Goal: Task Accomplishment & Management: Use online tool/utility

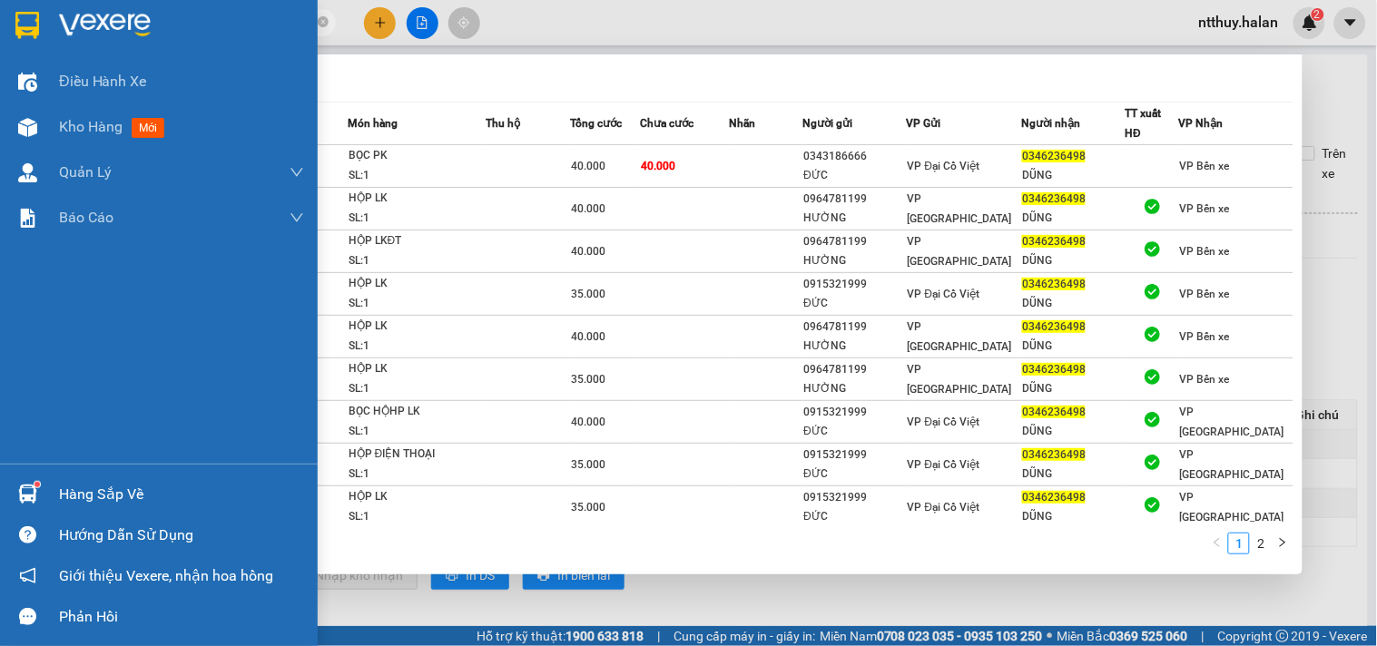
scroll to position [34, 0]
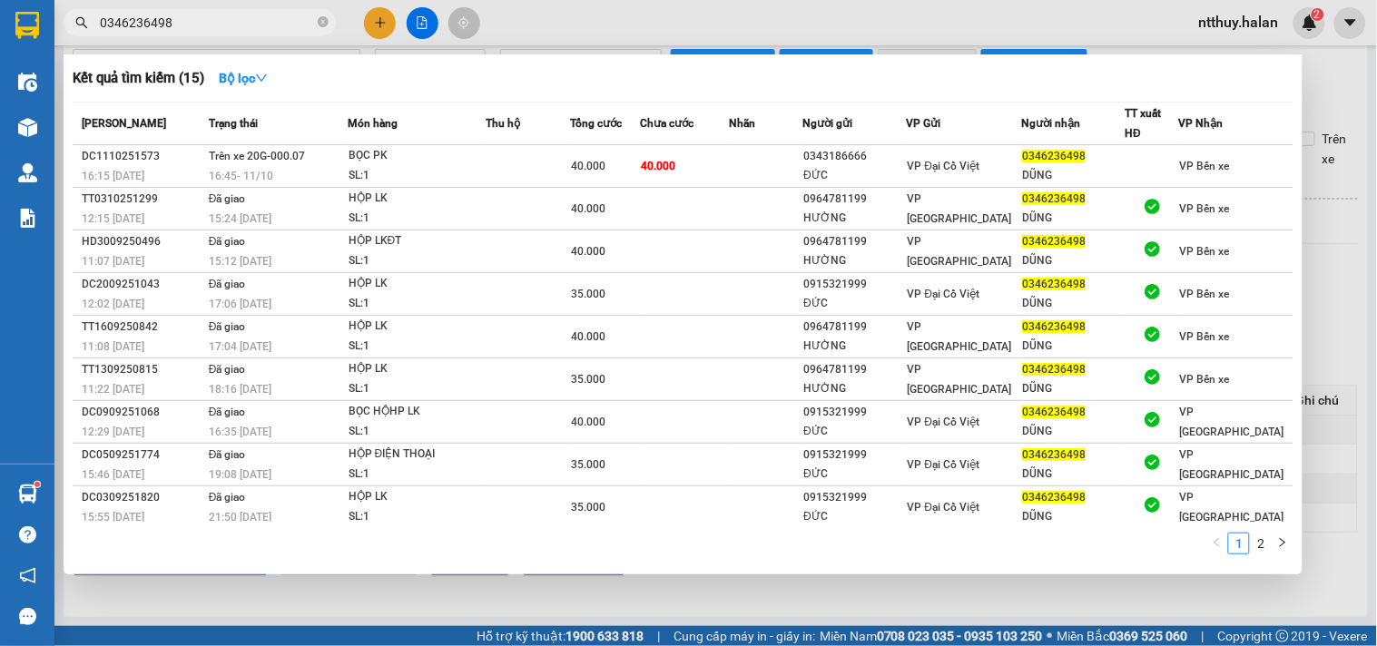
click at [227, 29] on input "0346236498" at bounding box center [207, 23] width 214 height 20
click at [233, 23] on input "0346236498" at bounding box center [207, 23] width 214 height 20
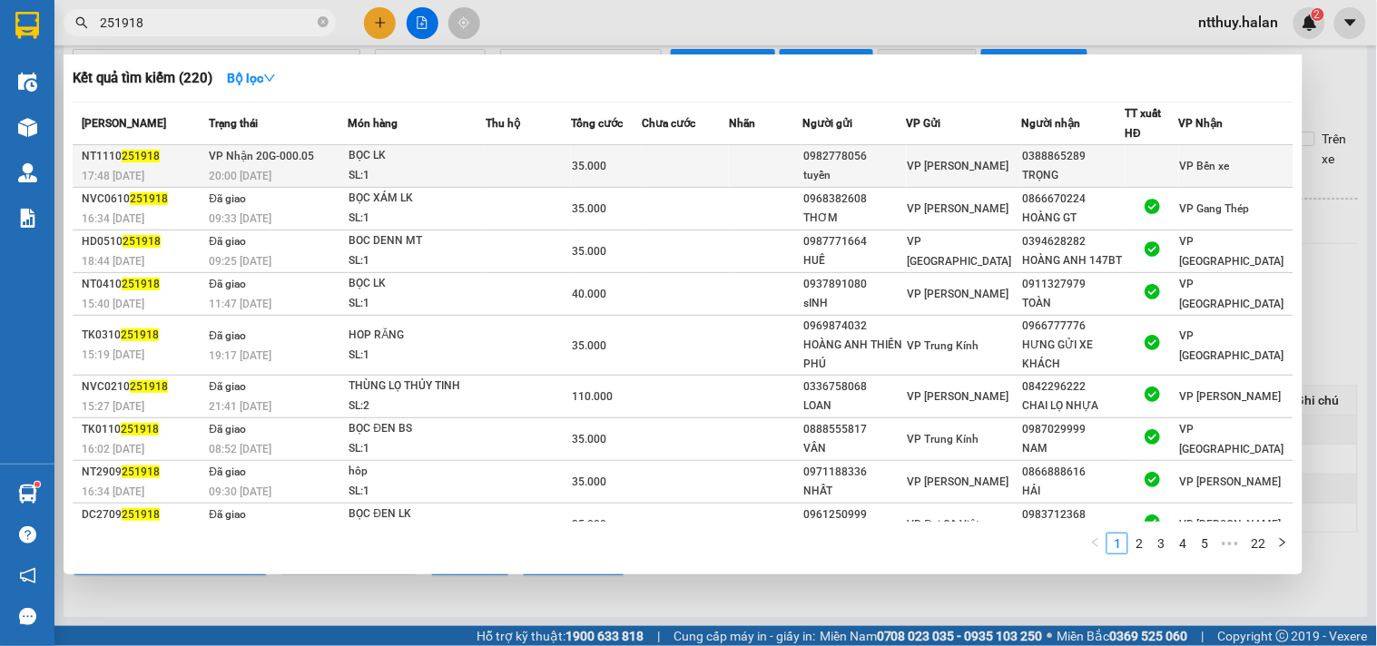
type input "251918"
click at [534, 170] on td at bounding box center [528, 166] width 85 height 43
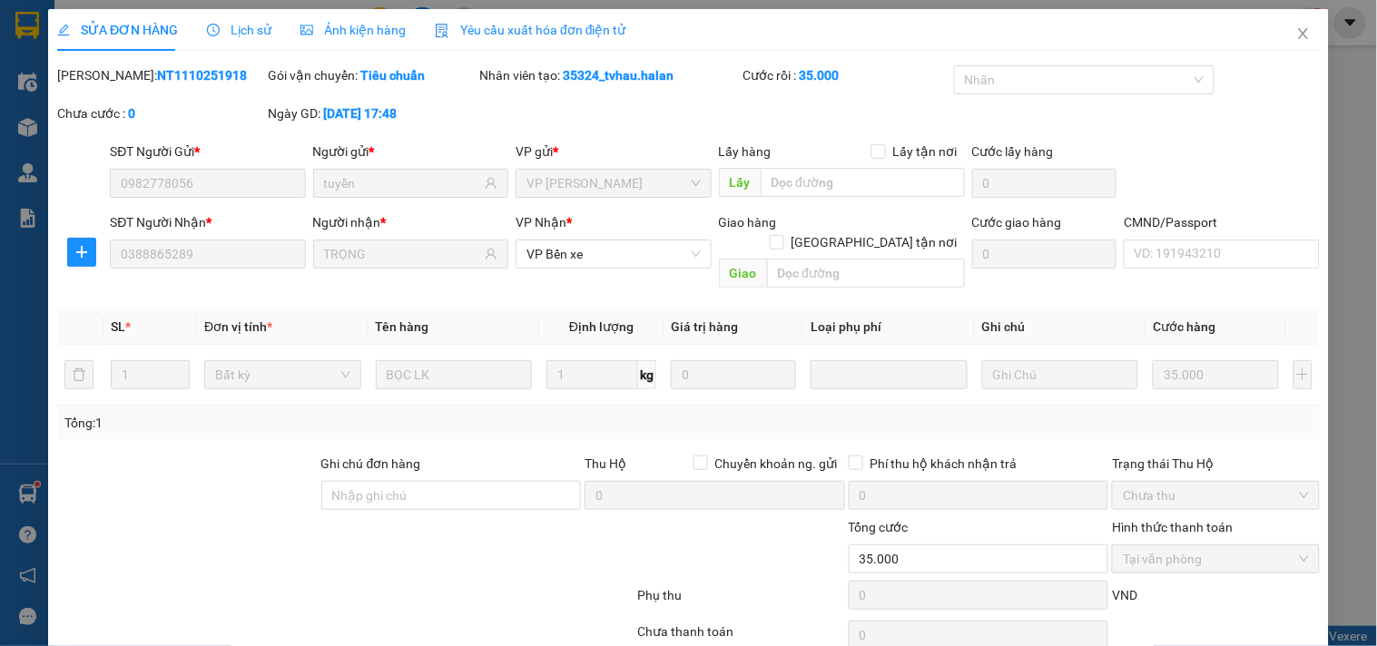
type input "0982778056"
type input "tuyền"
type input "0388865289"
type input "TRỌNG"
type input "0"
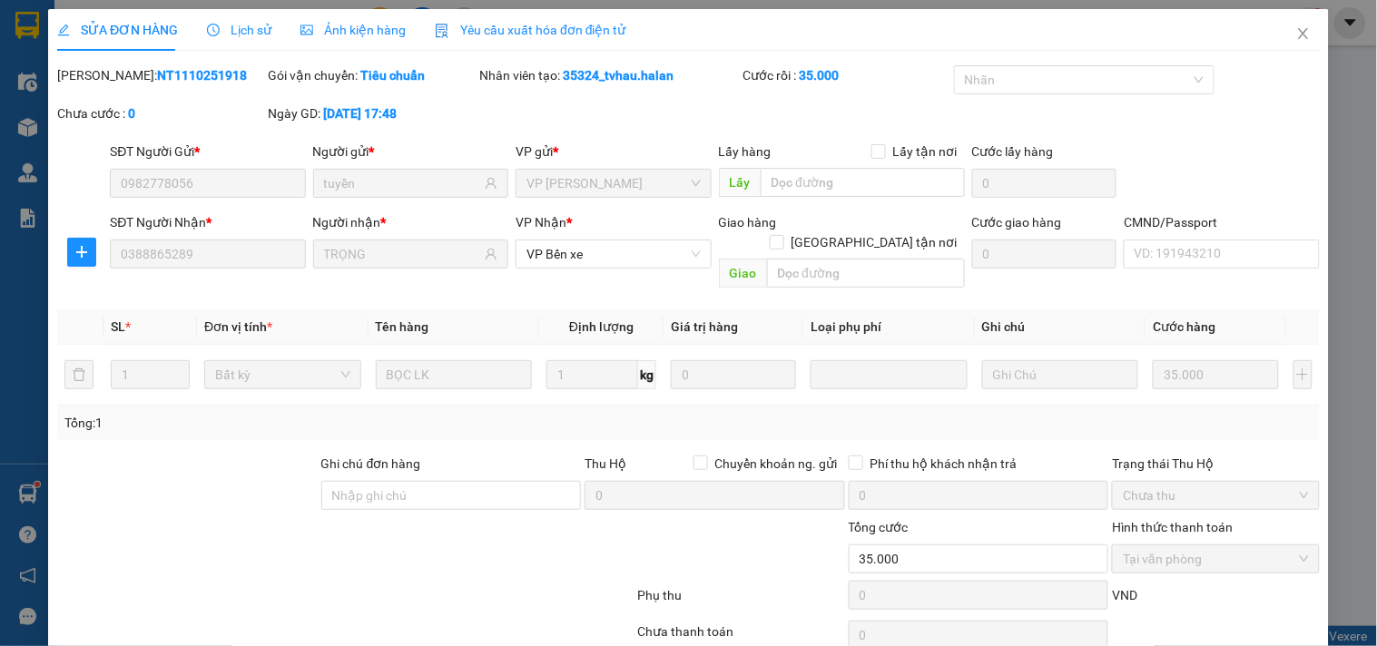
type input "35.000"
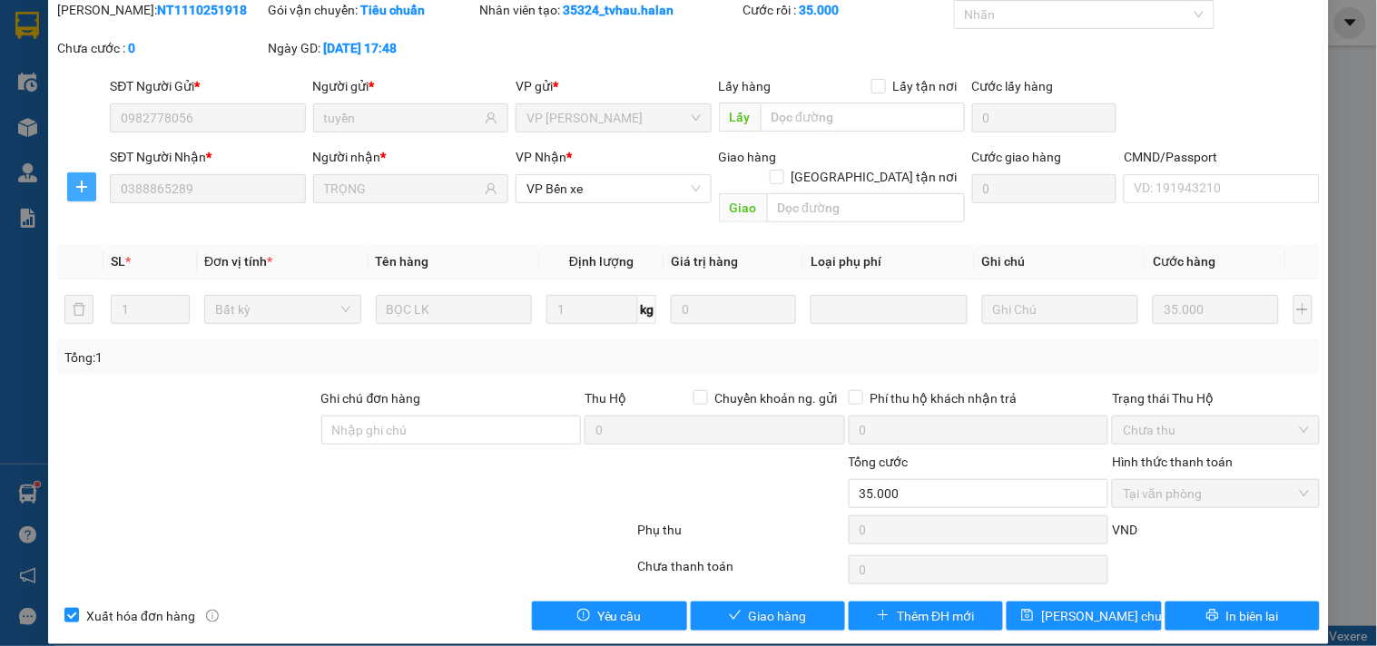
click at [84, 180] on icon "plus" at bounding box center [81, 187] width 15 height 15
click at [143, 215] on span "Chuyển kho" at bounding box center [114, 223] width 74 height 20
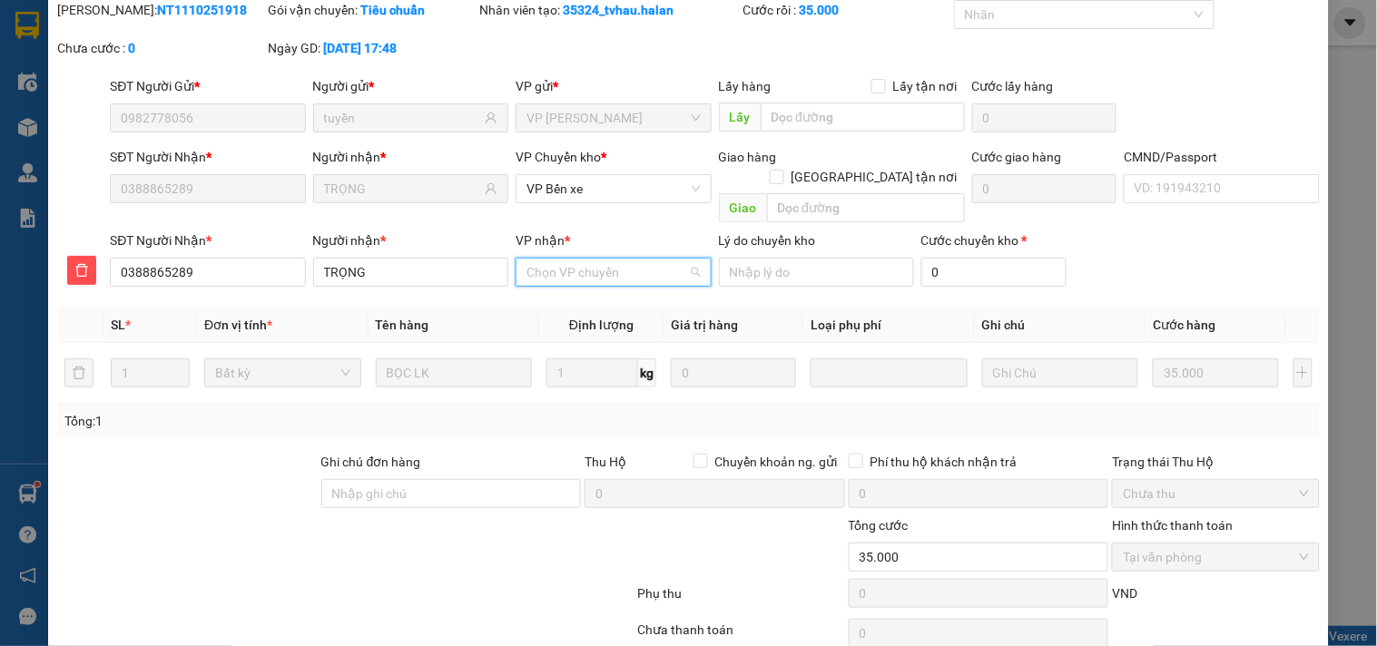
click at [593, 259] on input "VP nhận *" at bounding box center [606, 272] width 161 height 27
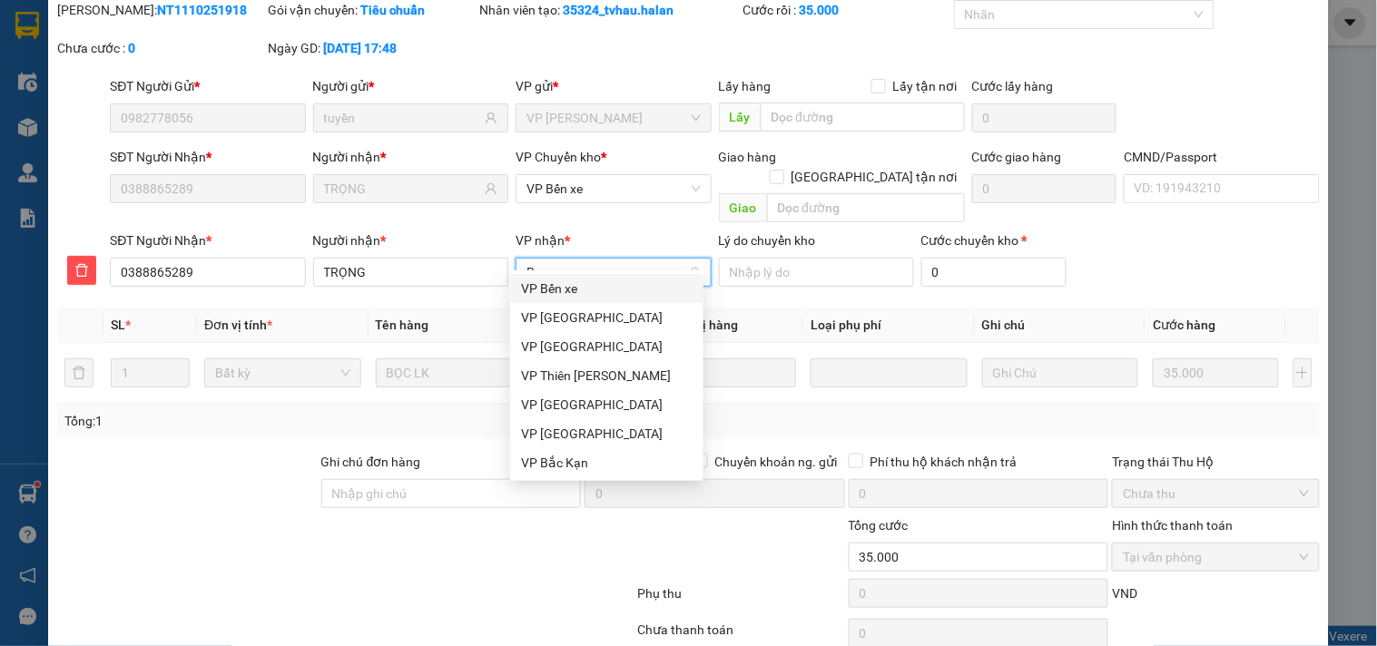
type input "BS"
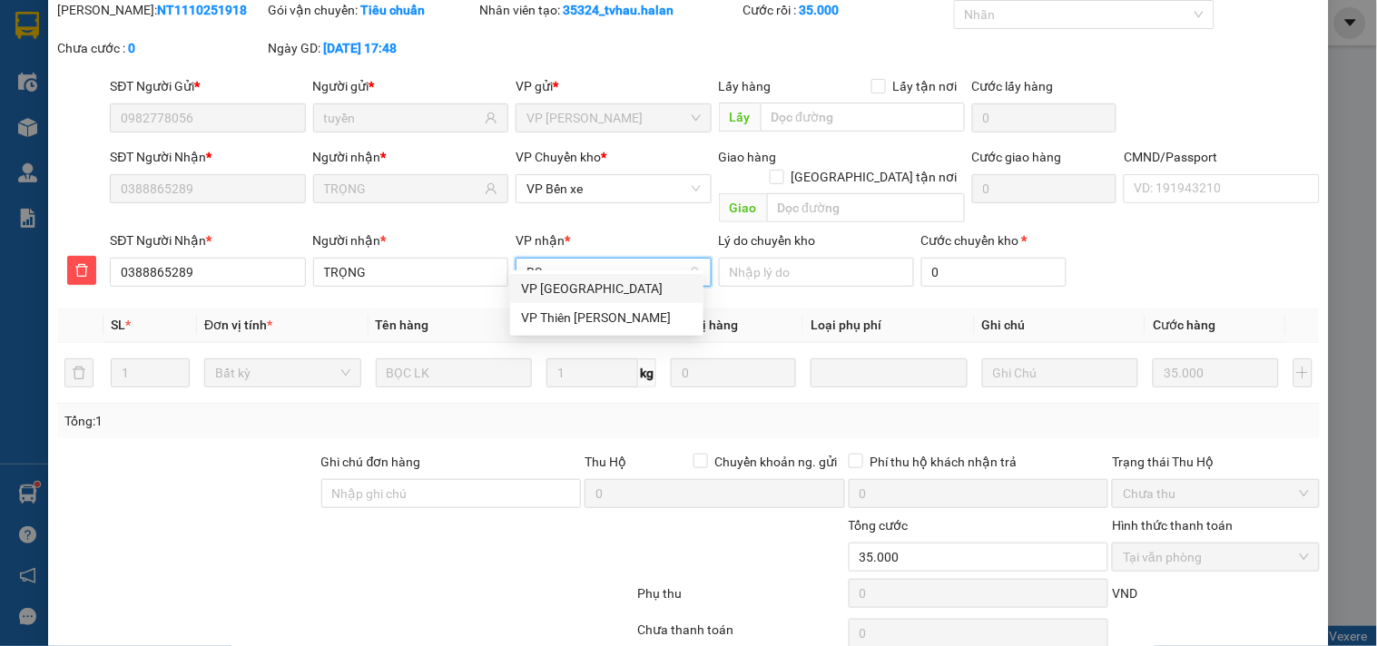
click at [569, 288] on div "VP [GEOGRAPHIC_DATA]" at bounding box center [607, 289] width 172 height 20
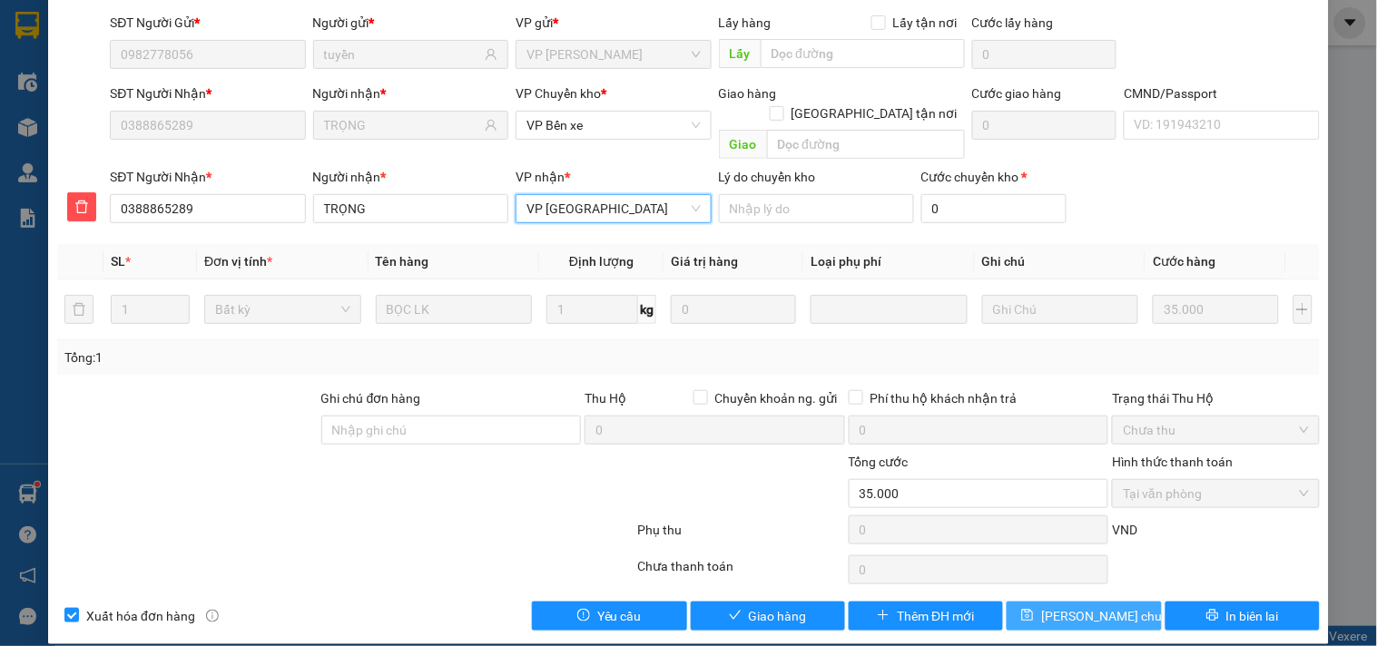
click at [1067, 606] on span "[PERSON_NAME] chuyển hoàn" at bounding box center [1127, 616] width 172 height 20
